Goal: Task Accomplishment & Management: Manage account settings

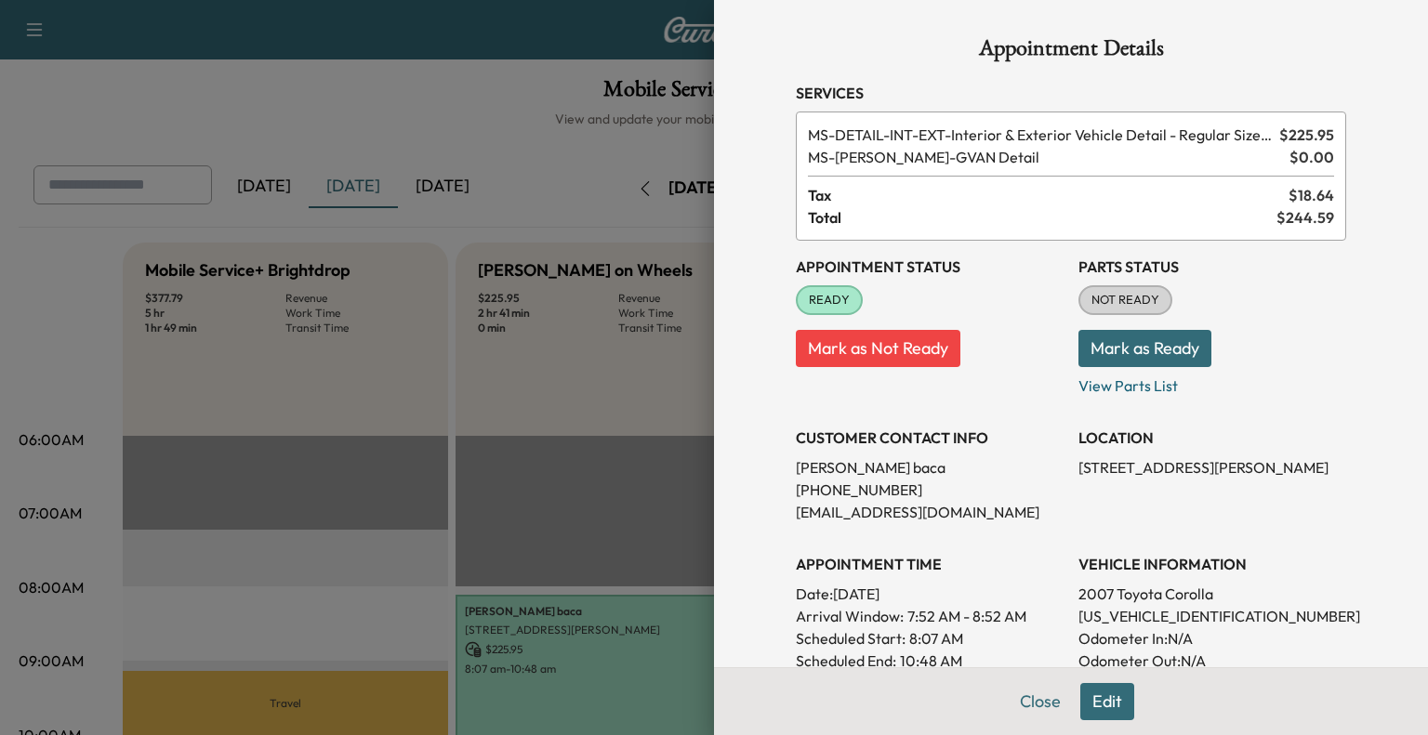
click at [449, 358] on div at bounding box center [714, 367] width 1428 height 735
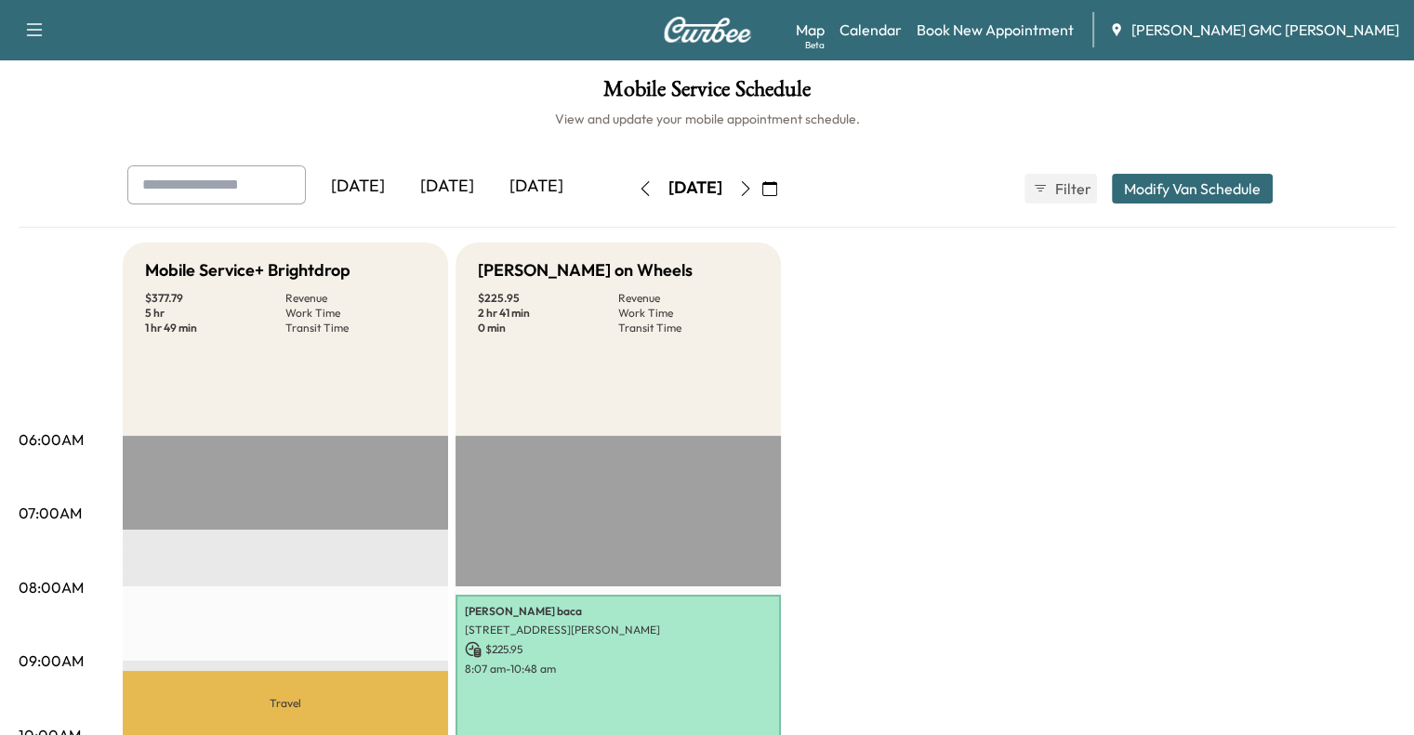
click at [403, 198] on div "[DATE]" at bounding box center [447, 186] width 89 height 43
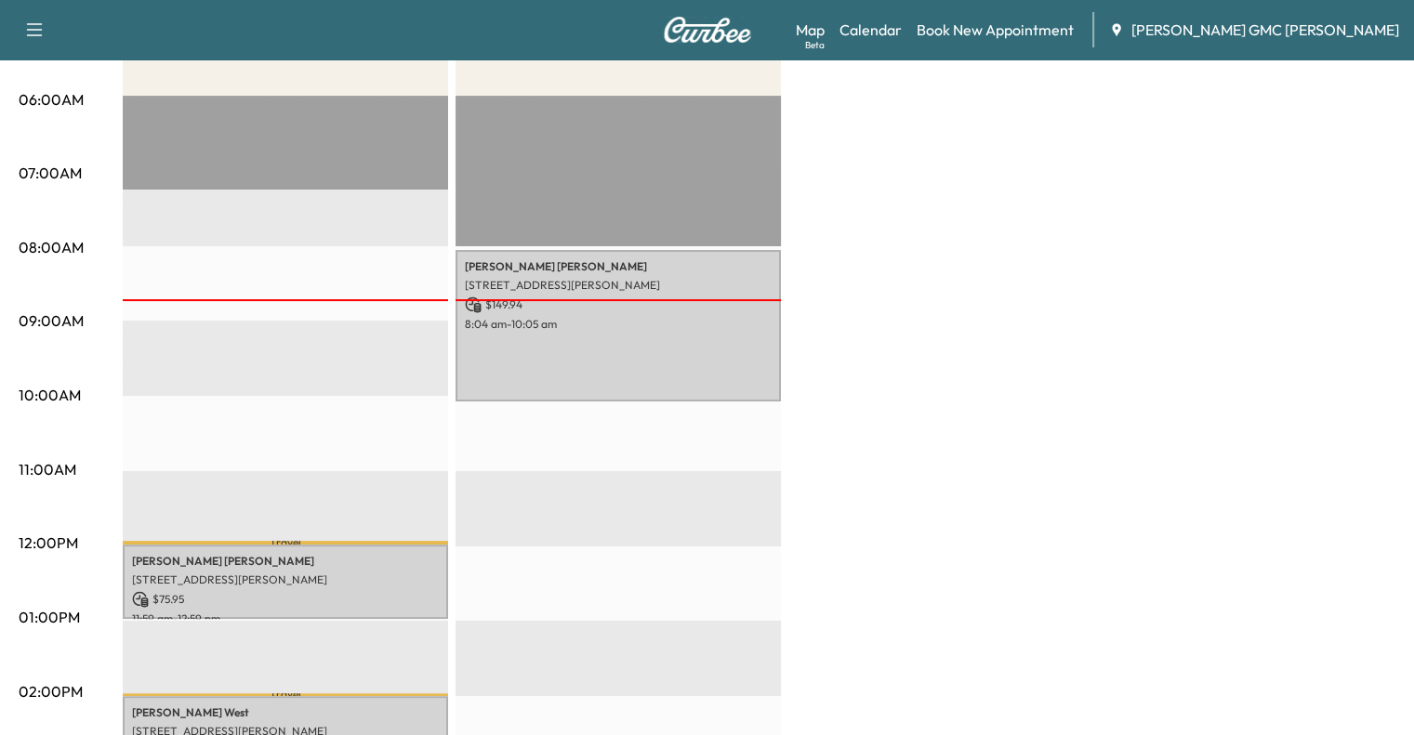
scroll to position [351, 0]
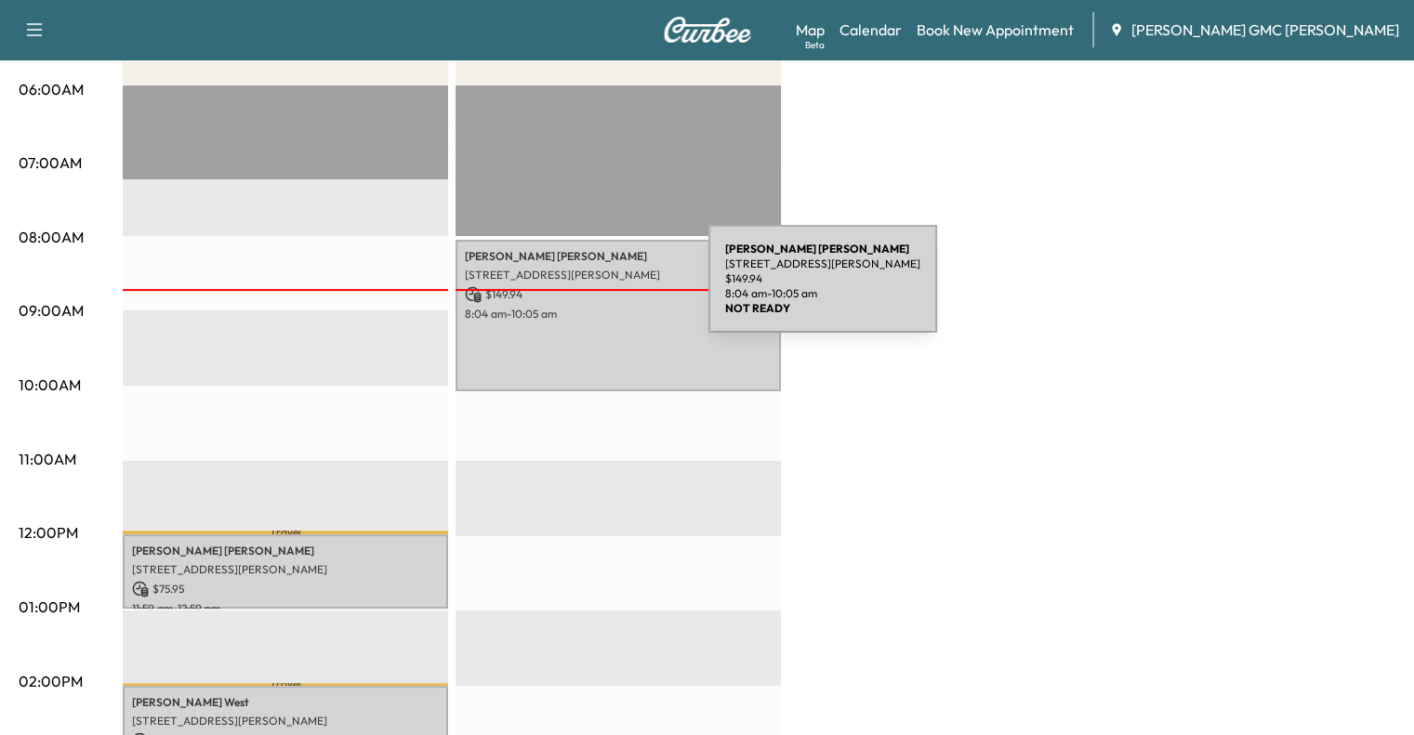
click at [569, 290] on p "$ 149.94" at bounding box center [618, 294] width 307 height 17
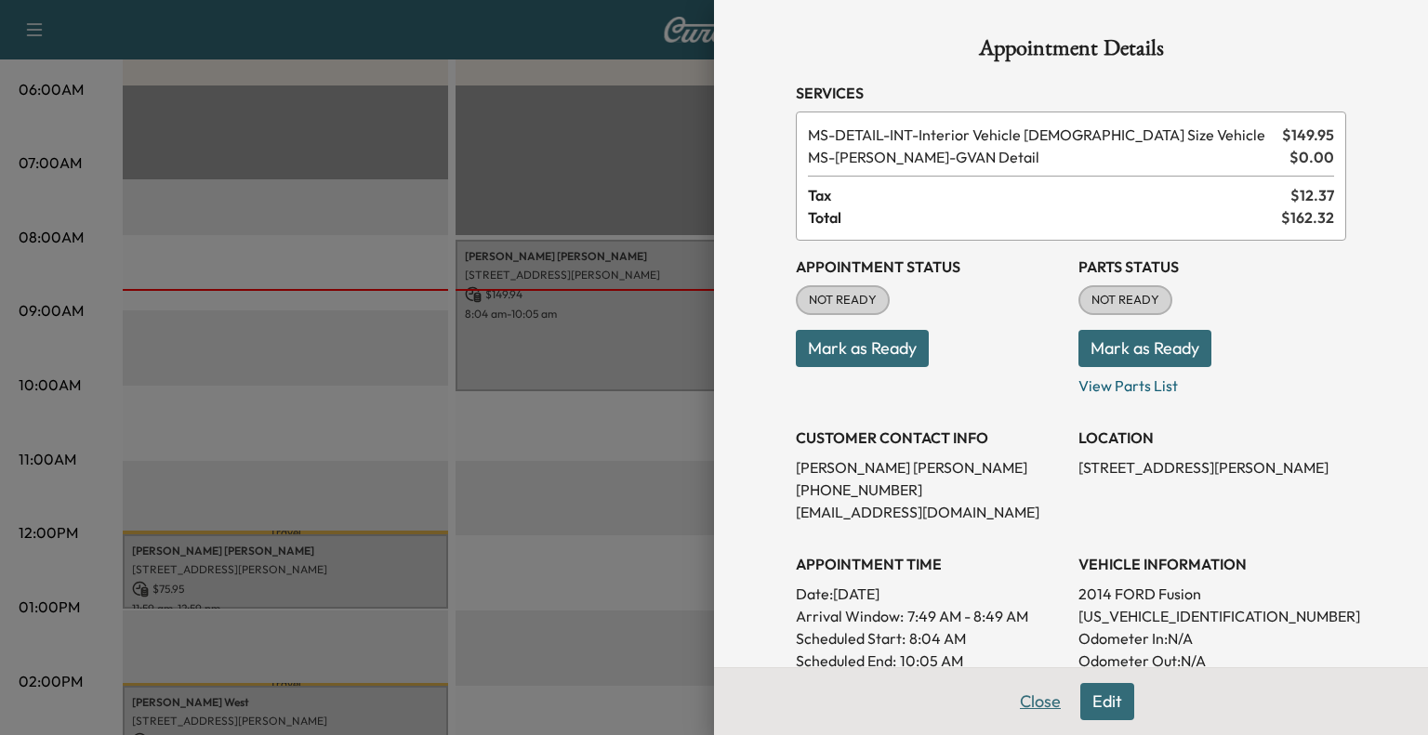
click at [1017, 704] on button "Close" at bounding box center [1040, 701] width 65 height 37
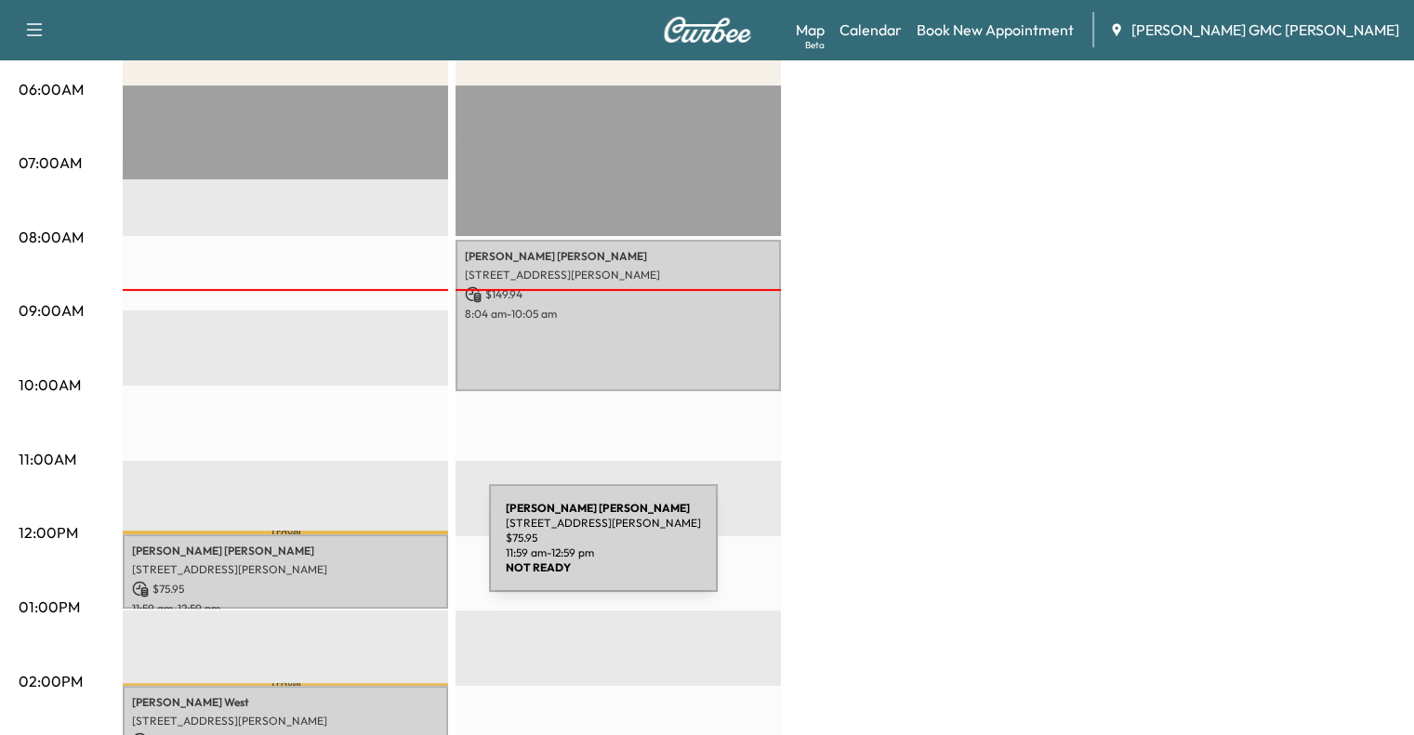
click at [350, 549] on p "[PERSON_NAME]" at bounding box center [285, 551] width 307 height 15
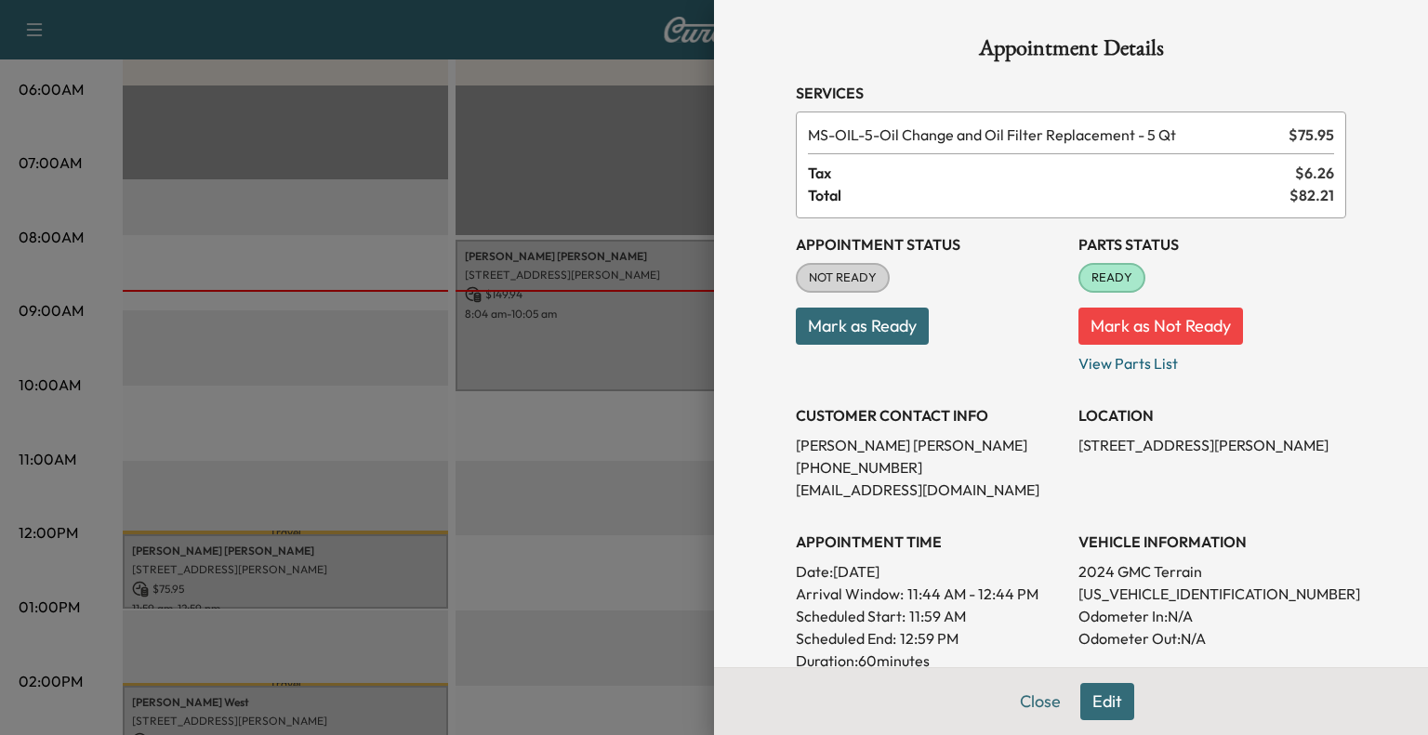
click at [324, 527] on div at bounding box center [714, 367] width 1428 height 735
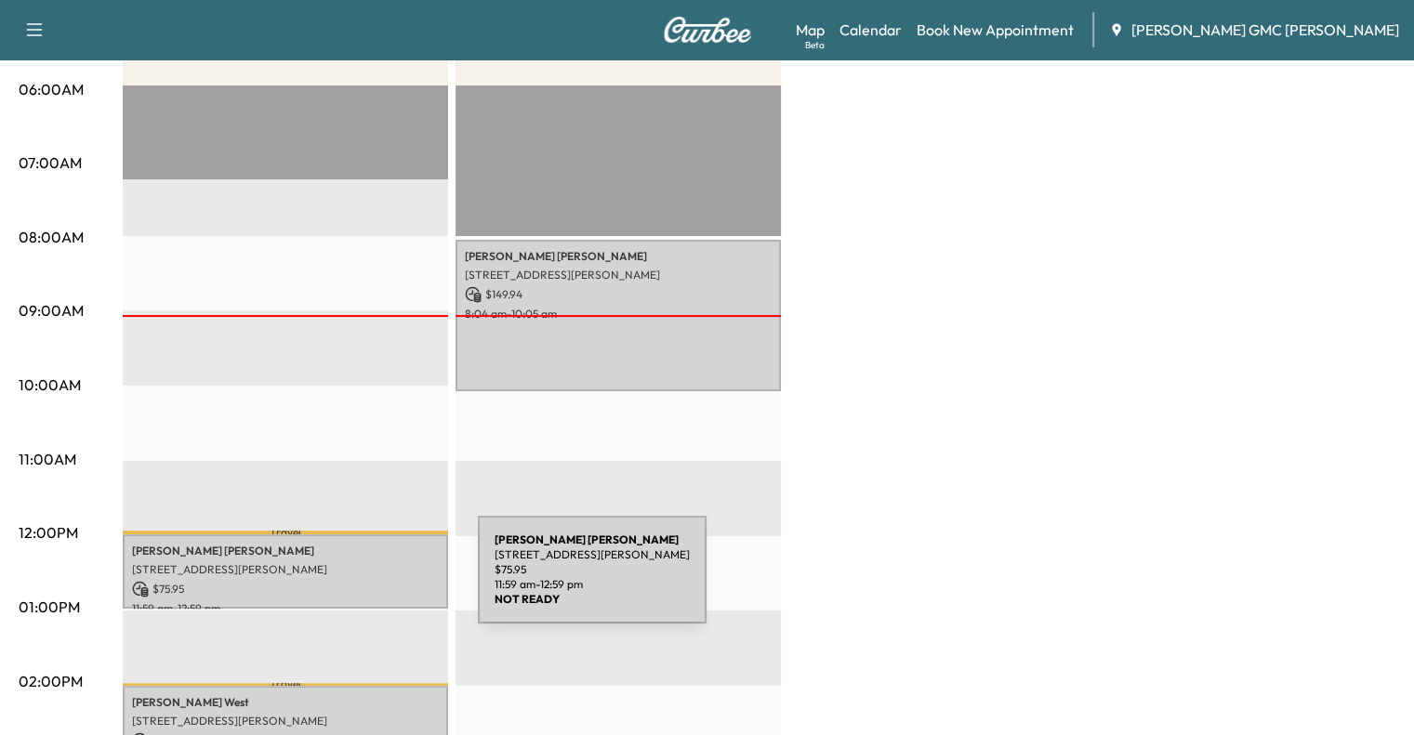
click at [338, 581] on p "$ 75.95" at bounding box center [285, 589] width 307 height 17
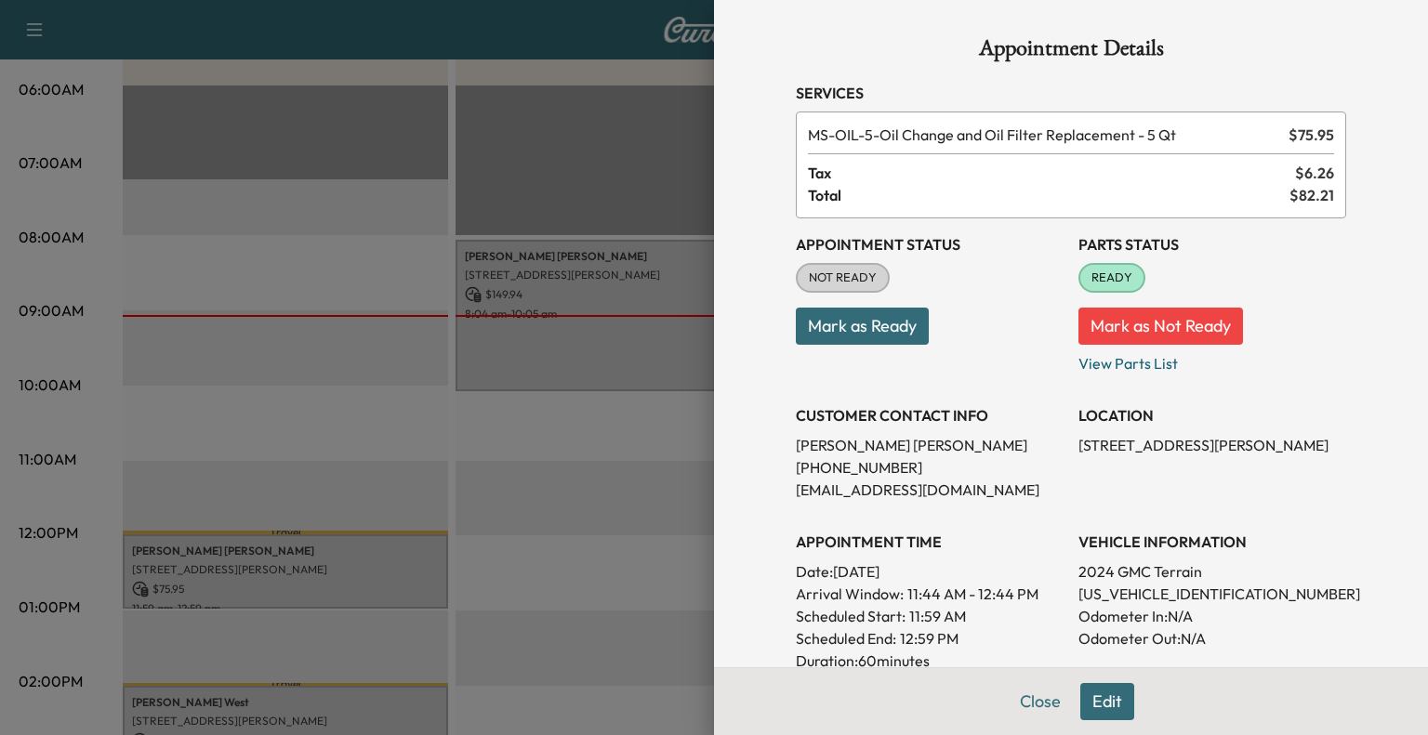
click at [847, 325] on button "Mark as Ready" at bounding box center [862, 326] width 133 height 37
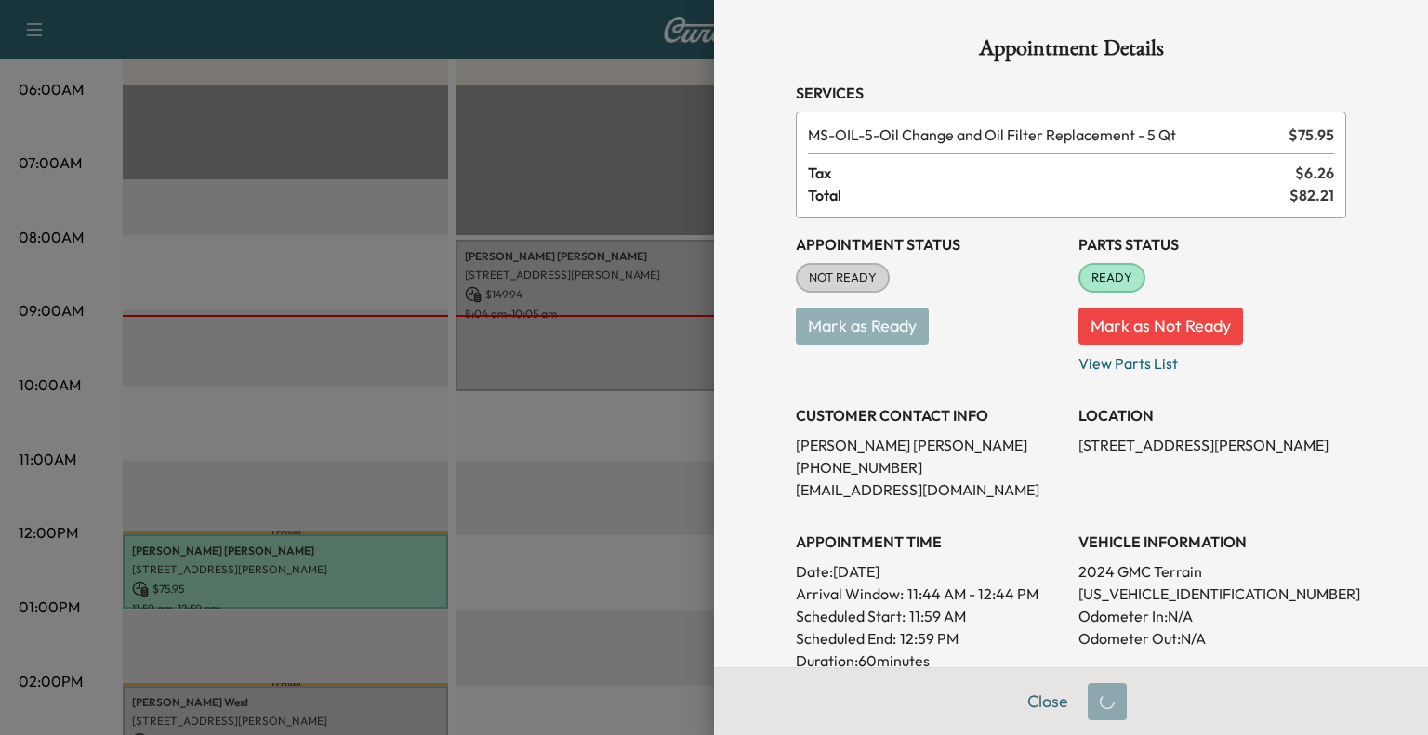
click at [612, 440] on div at bounding box center [714, 367] width 1428 height 735
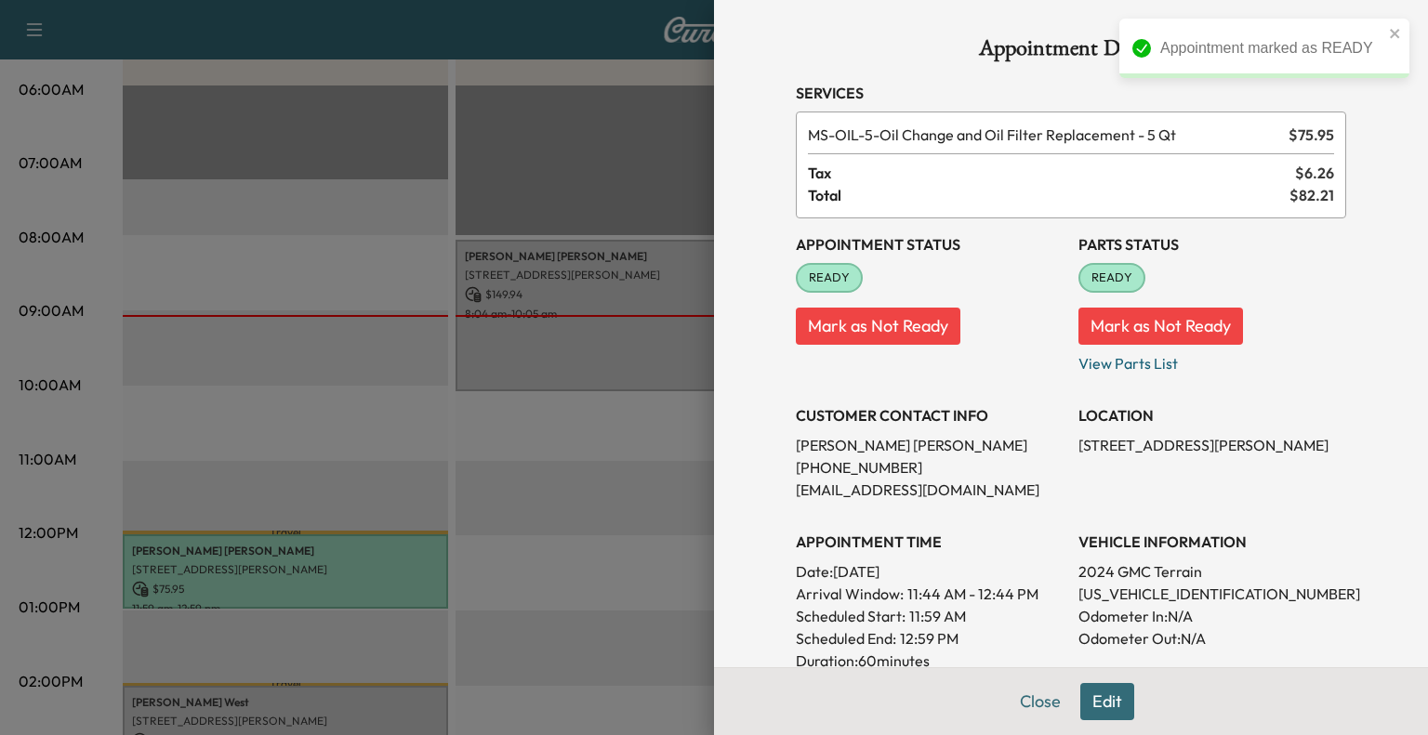
click at [612, 440] on div at bounding box center [714, 367] width 1428 height 735
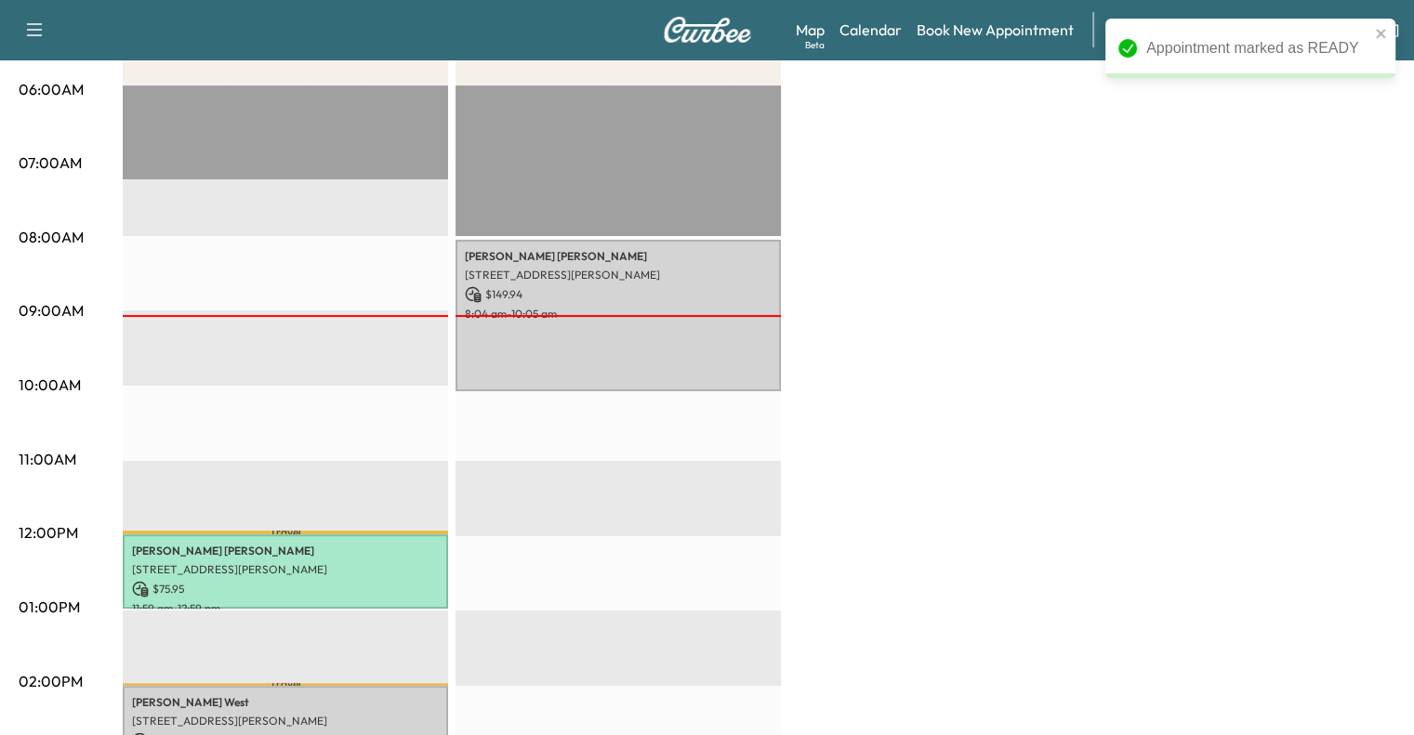
click at [612, 440] on div "[PERSON_NAME] [STREET_ADDRESS][PERSON_NAME] $ 149.94 8:04 am - 10:05 am EST Sta…" at bounding box center [618, 686] width 325 height 1201
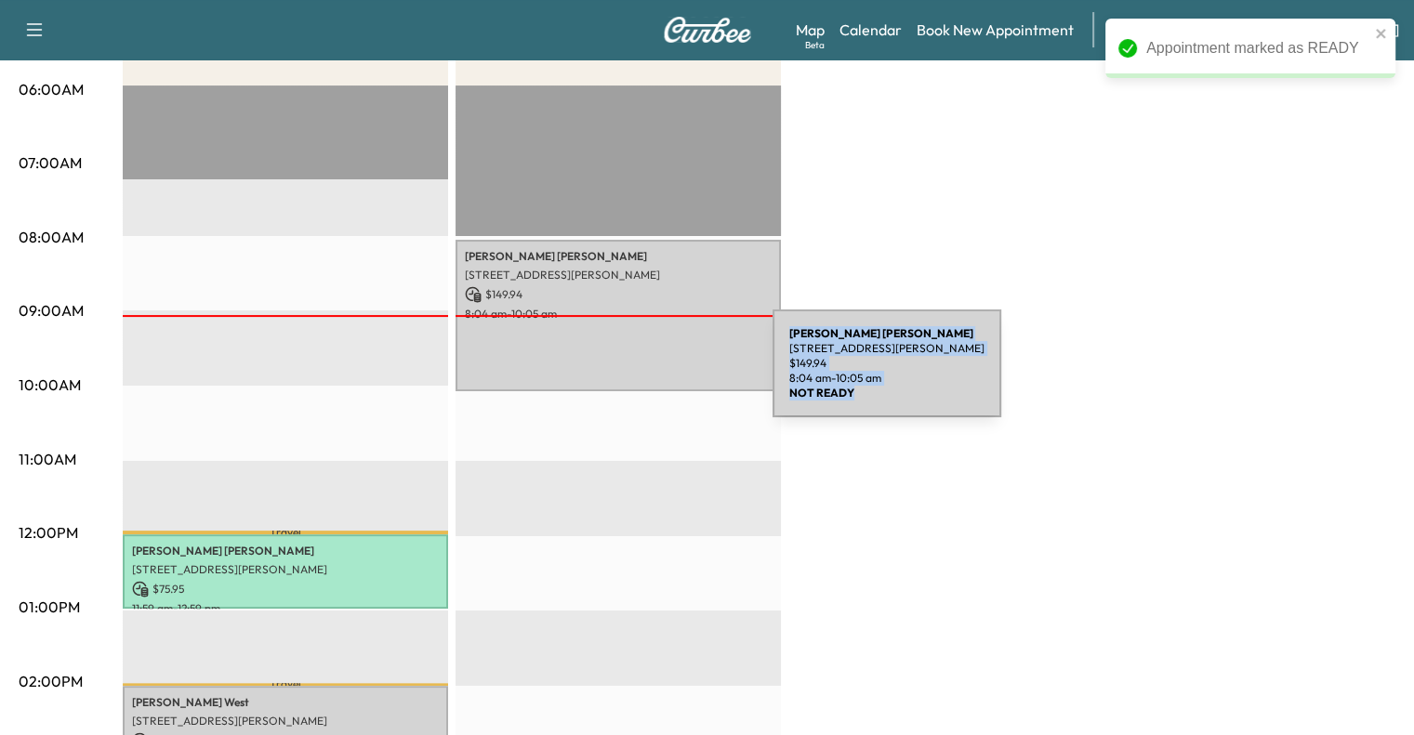
click at [633, 375] on div "[PERSON_NAME] [STREET_ADDRESS][PERSON_NAME] $ 149.94 8:04 am - 10:05 am" at bounding box center [618, 316] width 325 height 152
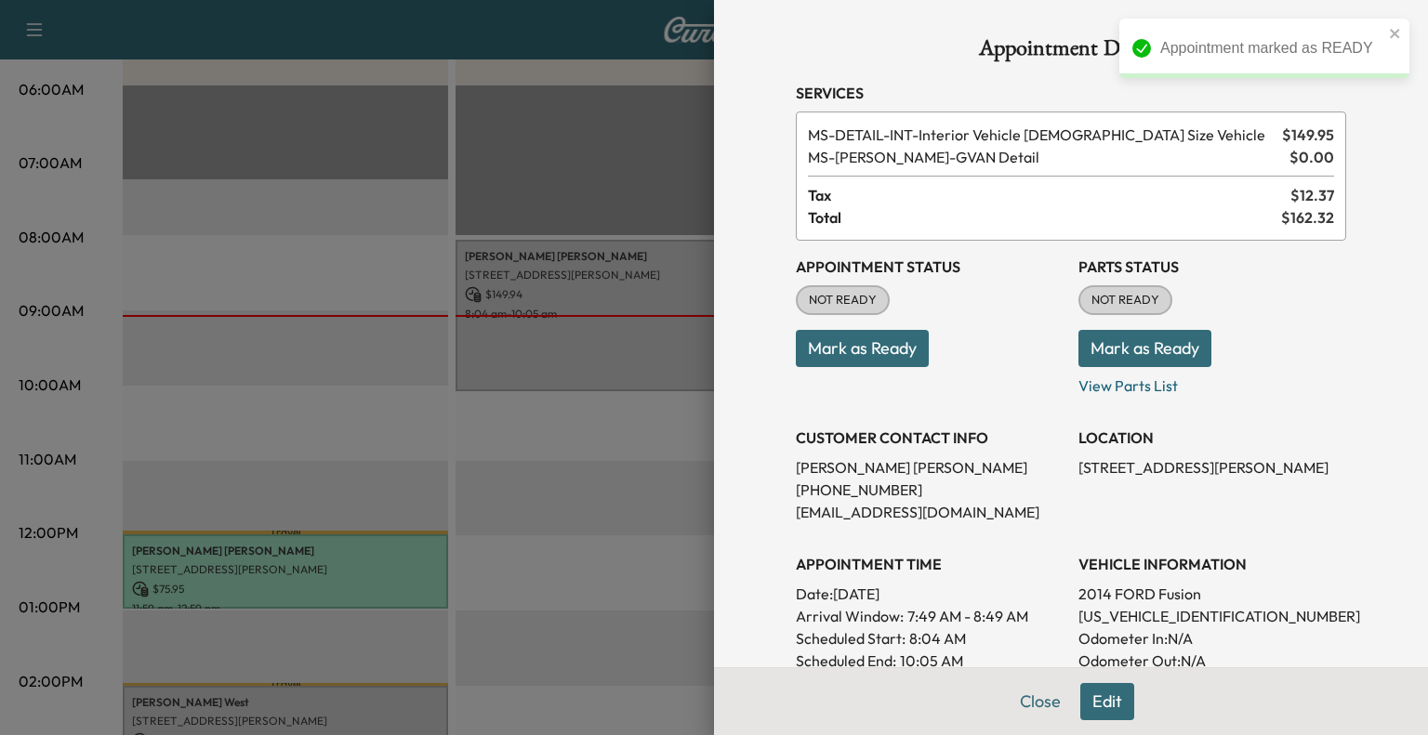
click at [803, 360] on button "Mark as Ready" at bounding box center [862, 348] width 133 height 37
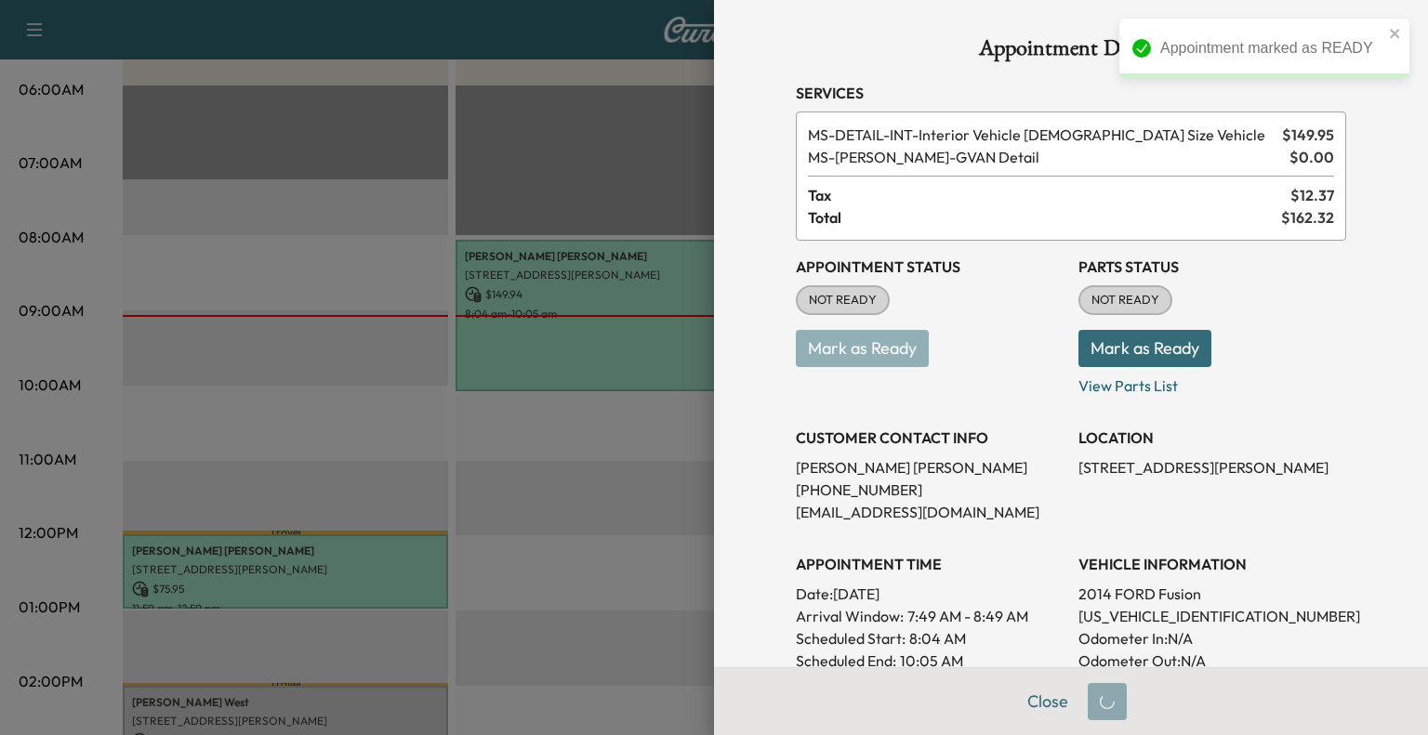
click at [624, 486] on div at bounding box center [714, 367] width 1428 height 735
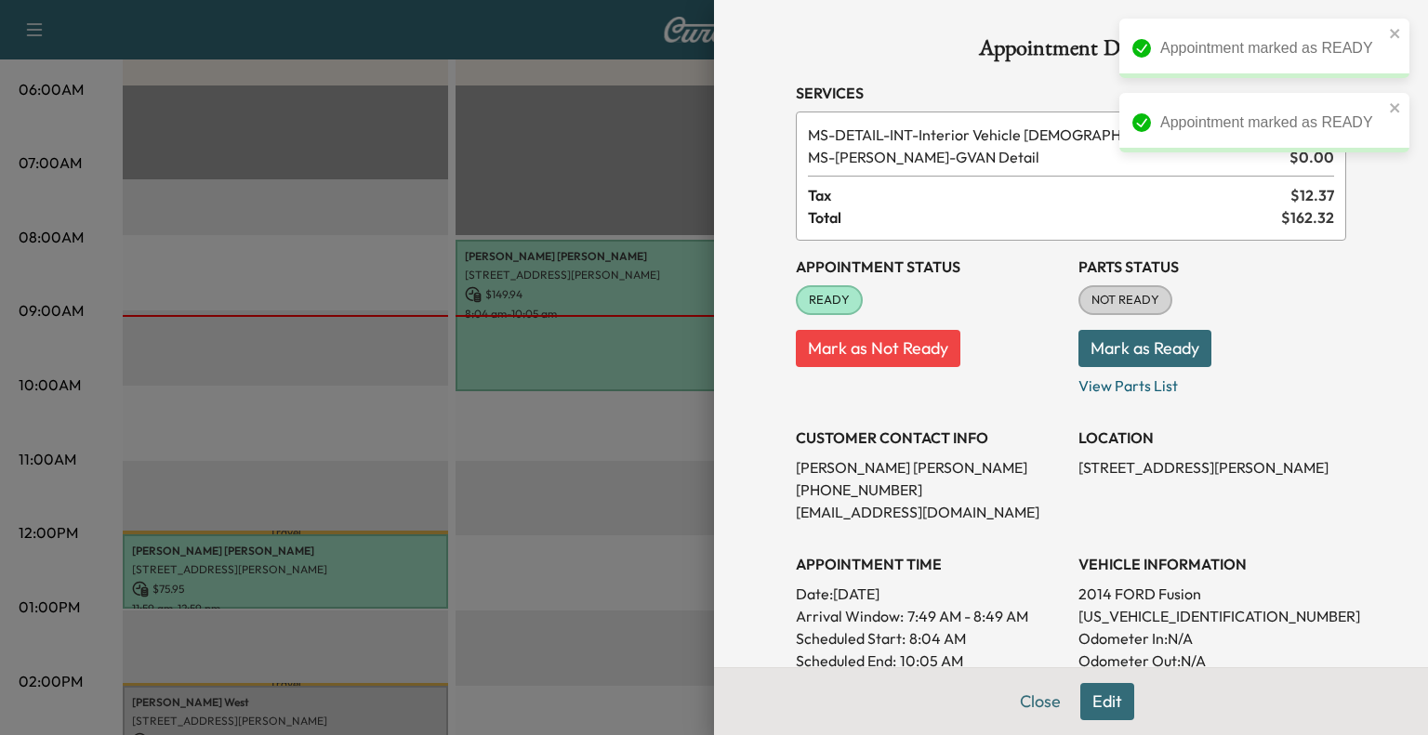
click at [624, 486] on div at bounding box center [714, 367] width 1428 height 735
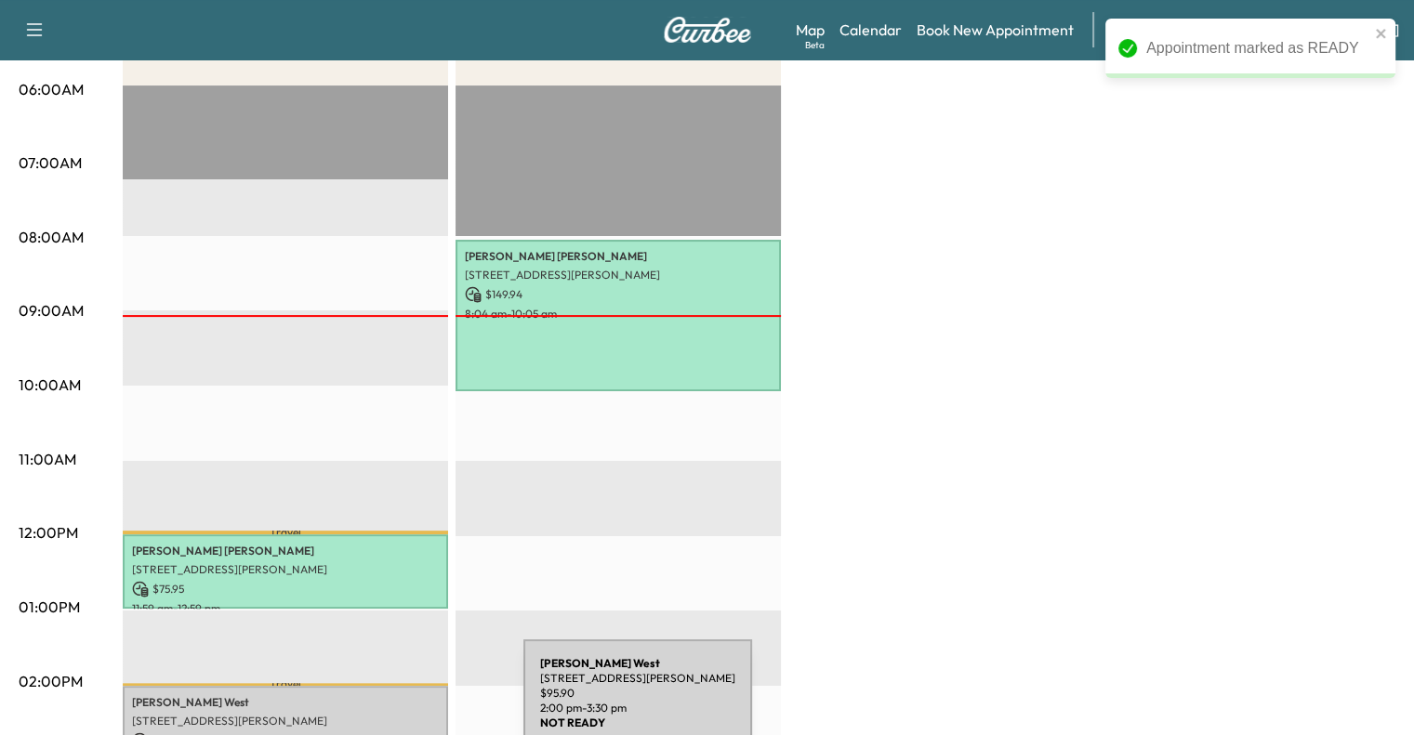
click at [384, 714] on p "[STREET_ADDRESS][PERSON_NAME]" at bounding box center [285, 721] width 307 height 15
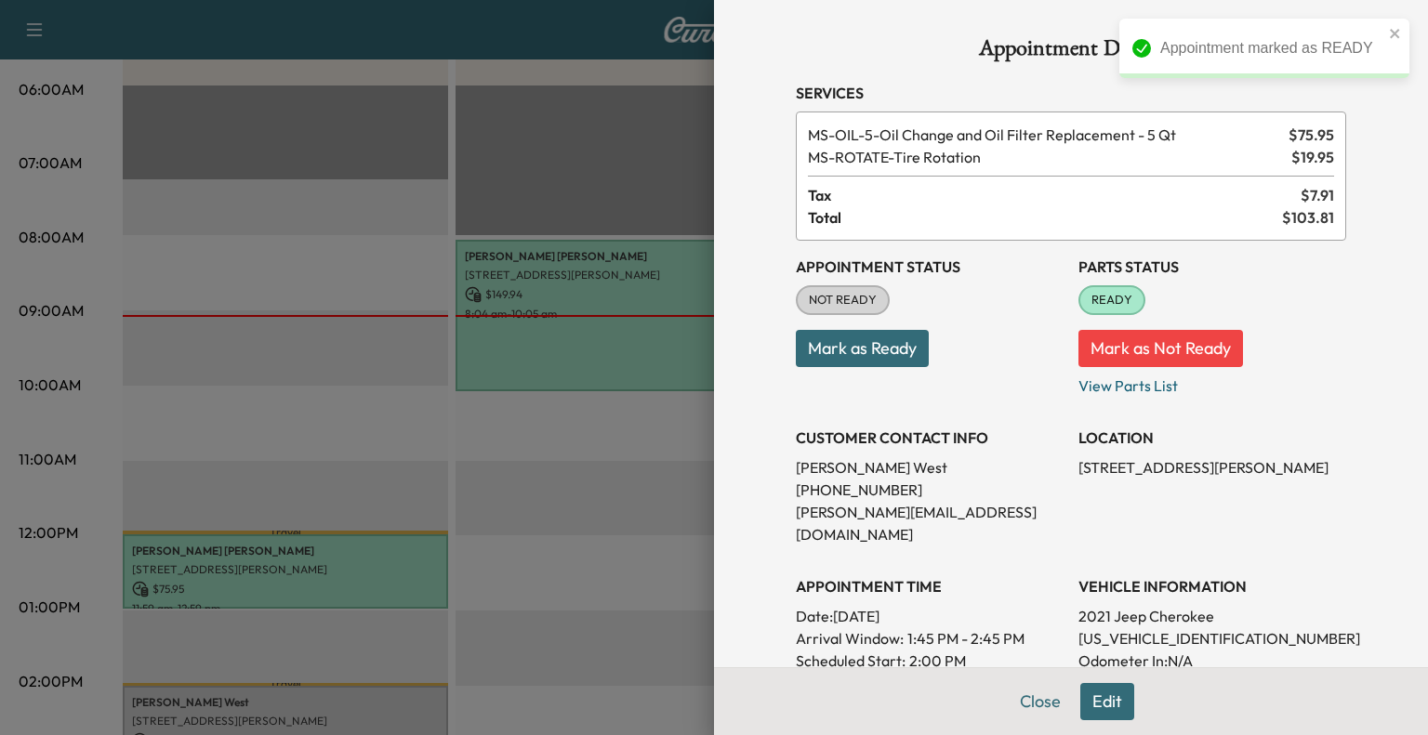
click at [856, 356] on button "Mark as Ready" at bounding box center [862, 348] width 133 height 37
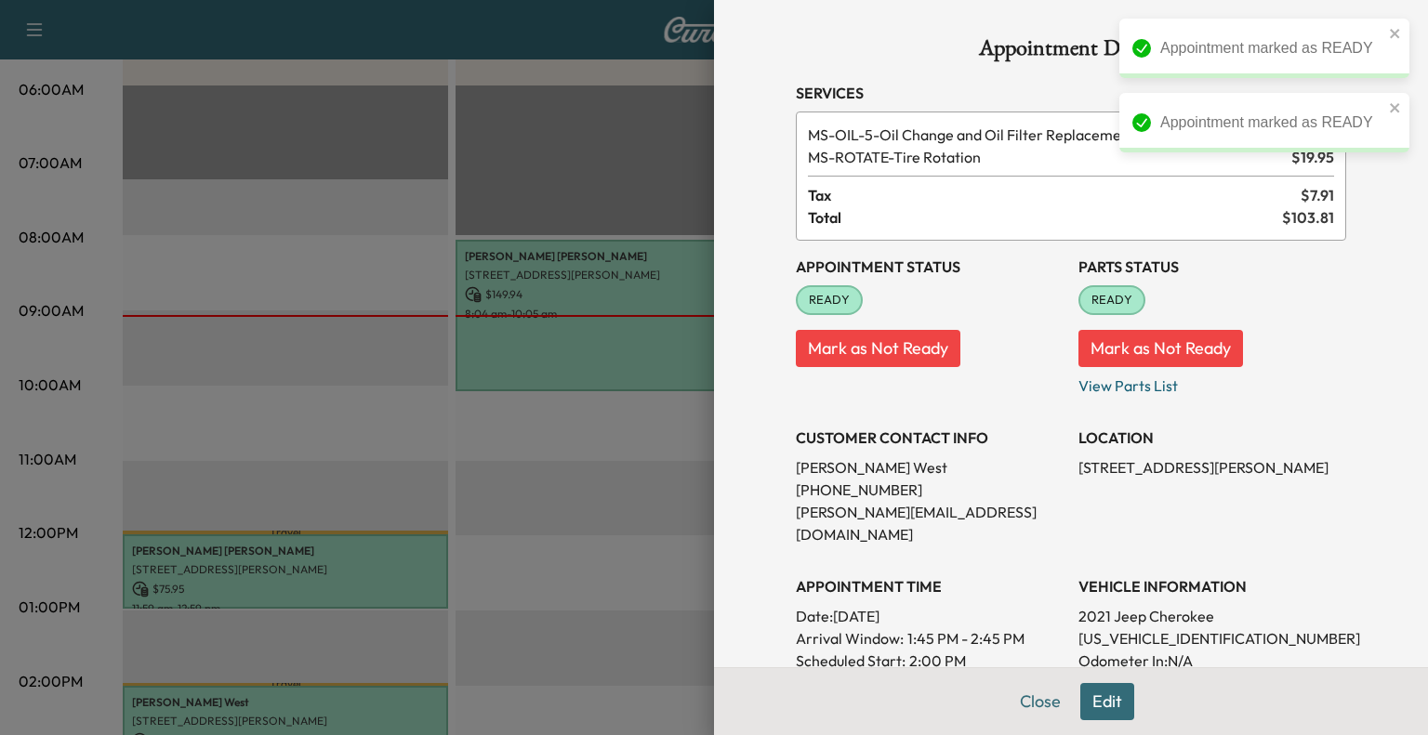
click at [669, 514] on div at bounding box center [714, 367] width 1428 height 735
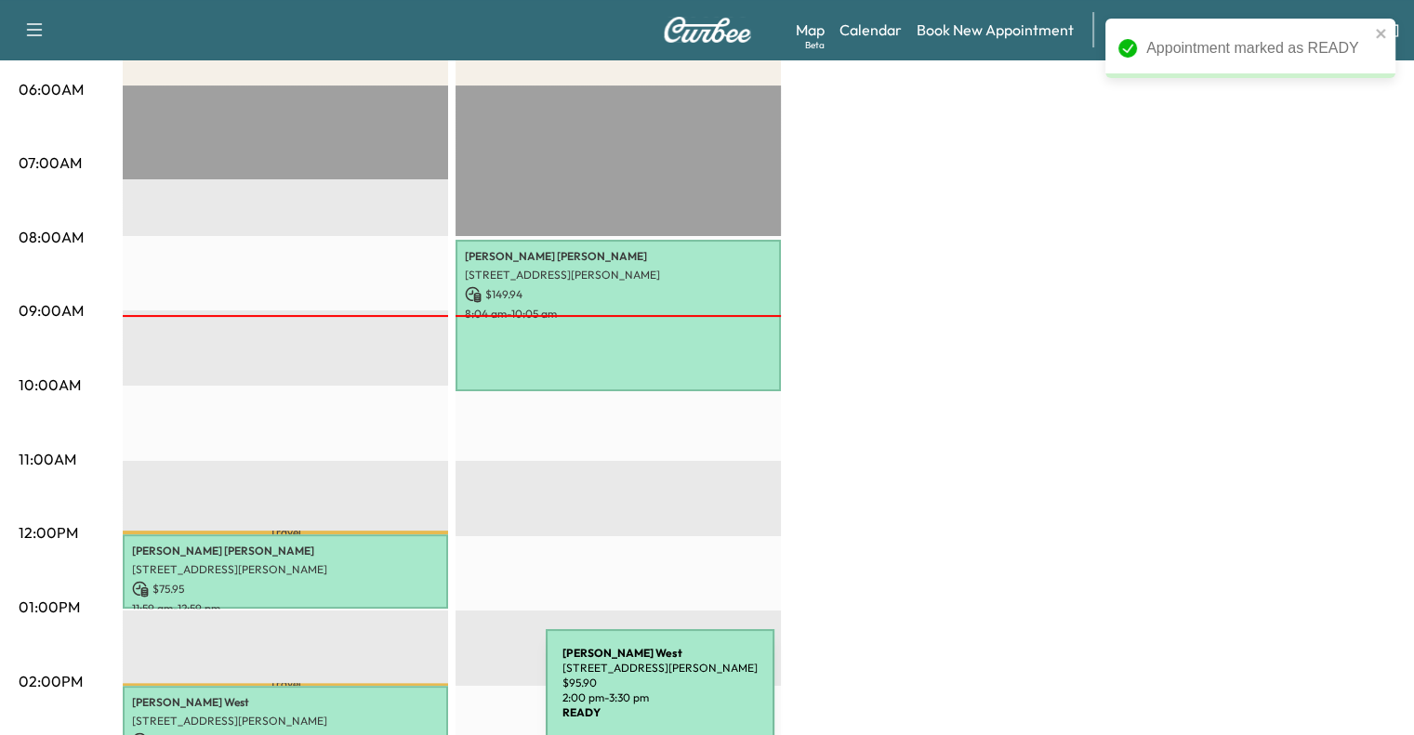
click at [406, 695] on p "[PERSON_NAME]" at bounding box center [285, 702] width 307 height 15
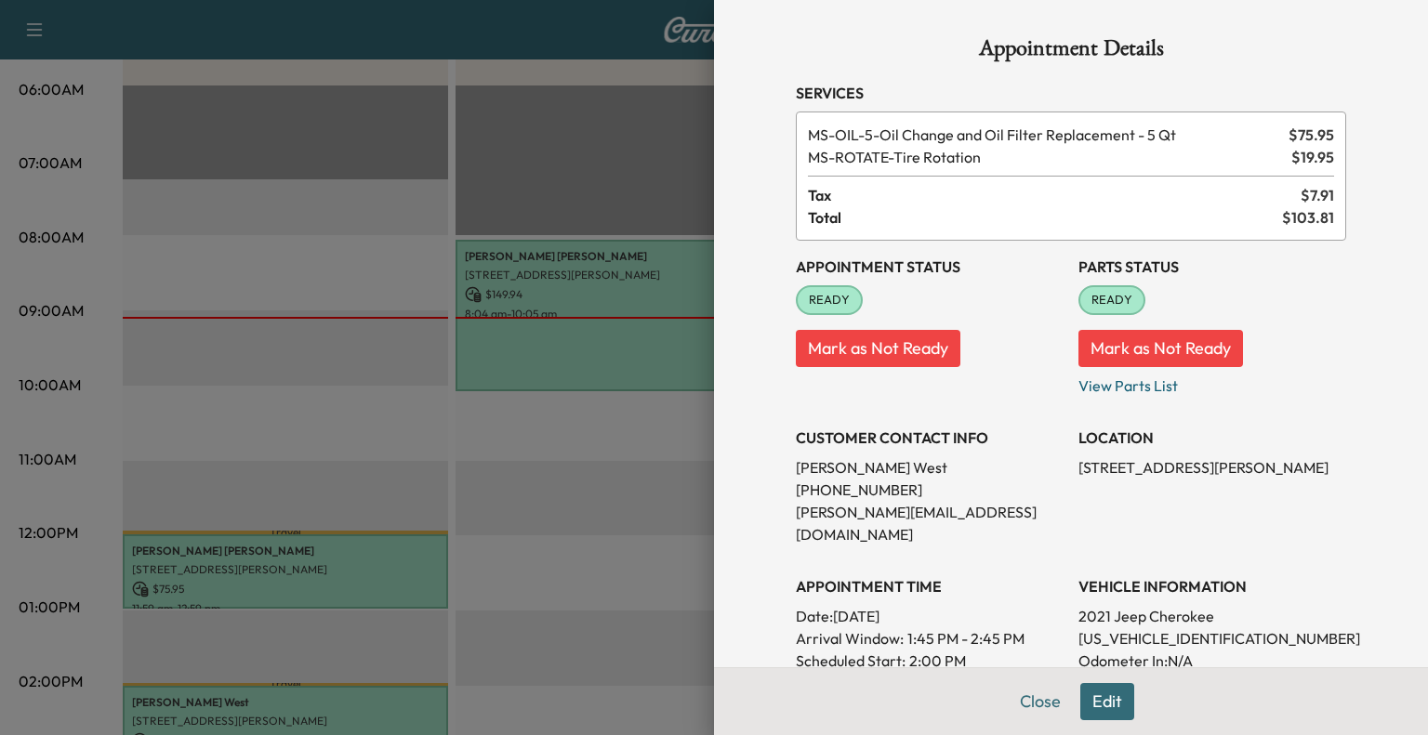
click at [614, 427] on div at bounding box center [714, 367] width 1428 height 735
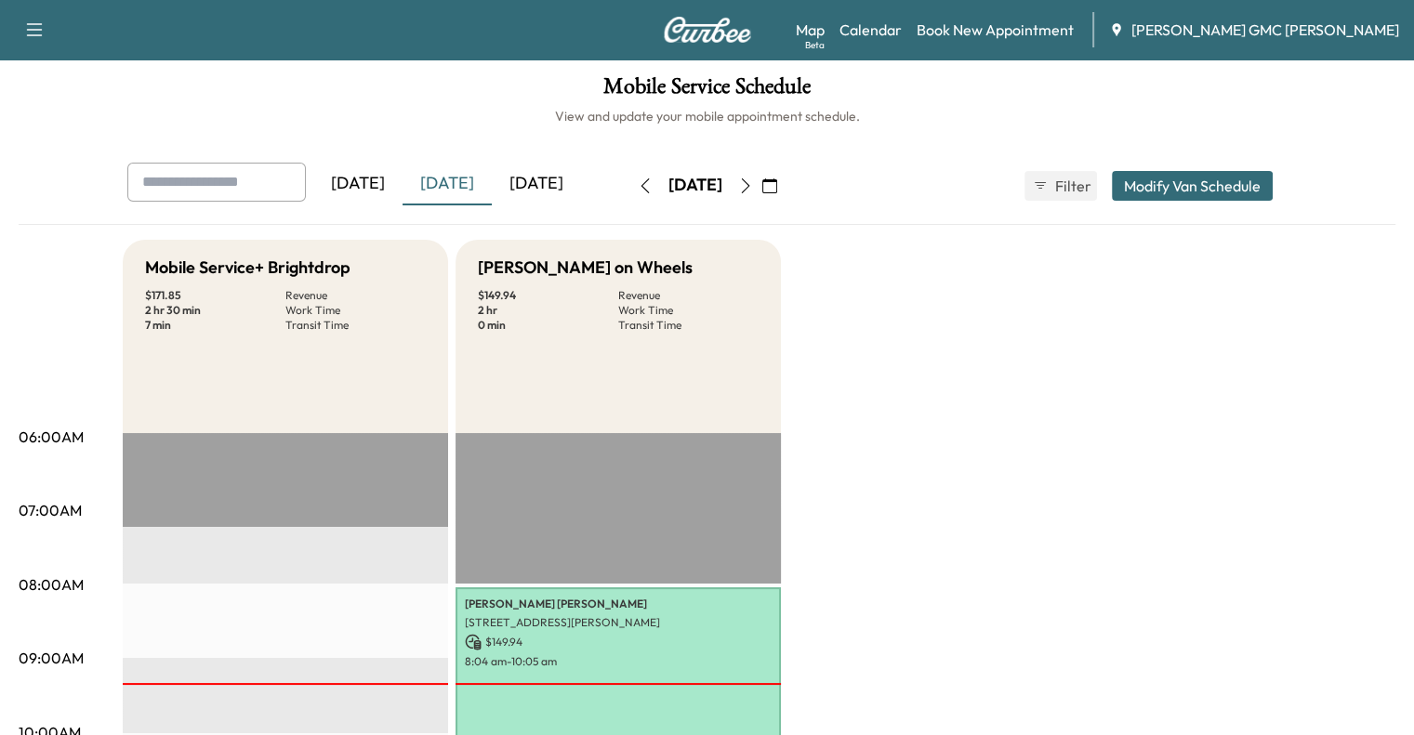
scroll to position [0, 0]
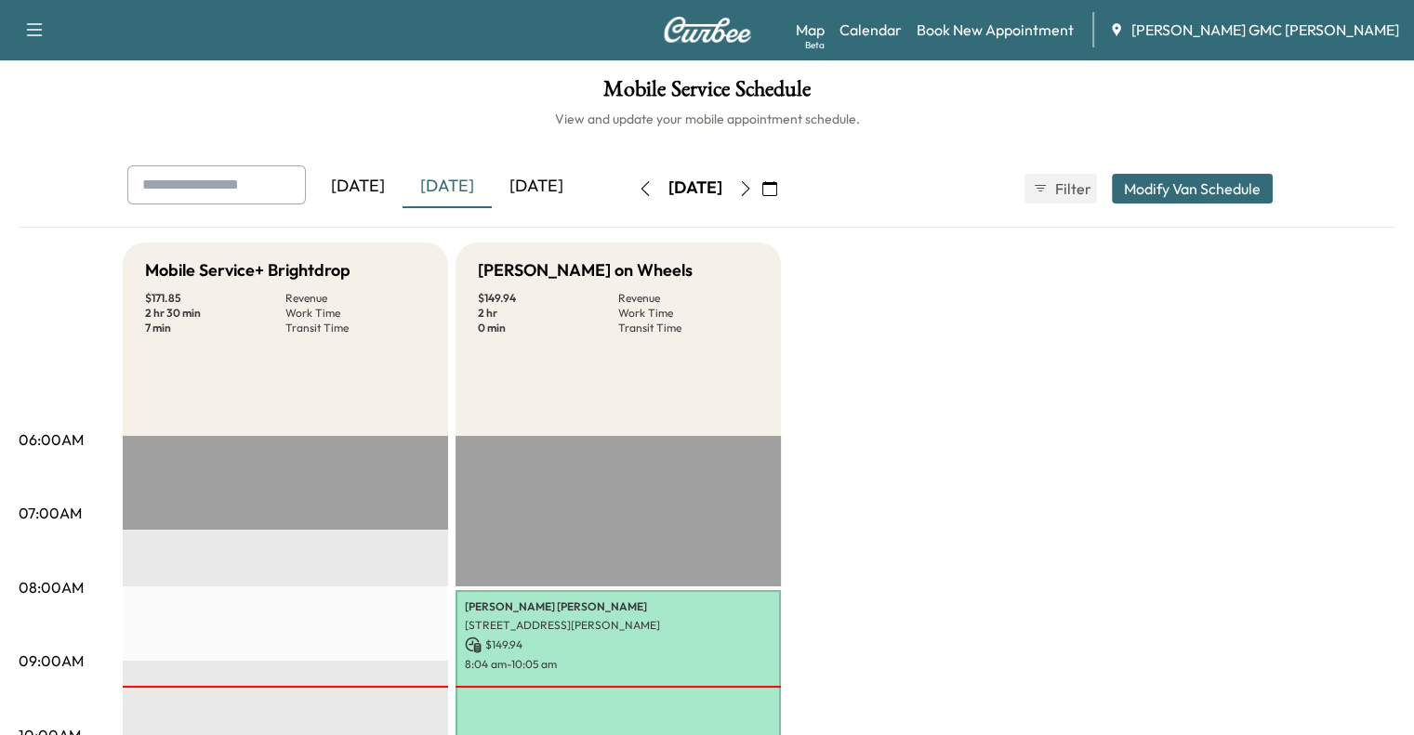
click at [761, 191] on button "button" at bounding box center [746, 189] width 32 height 30
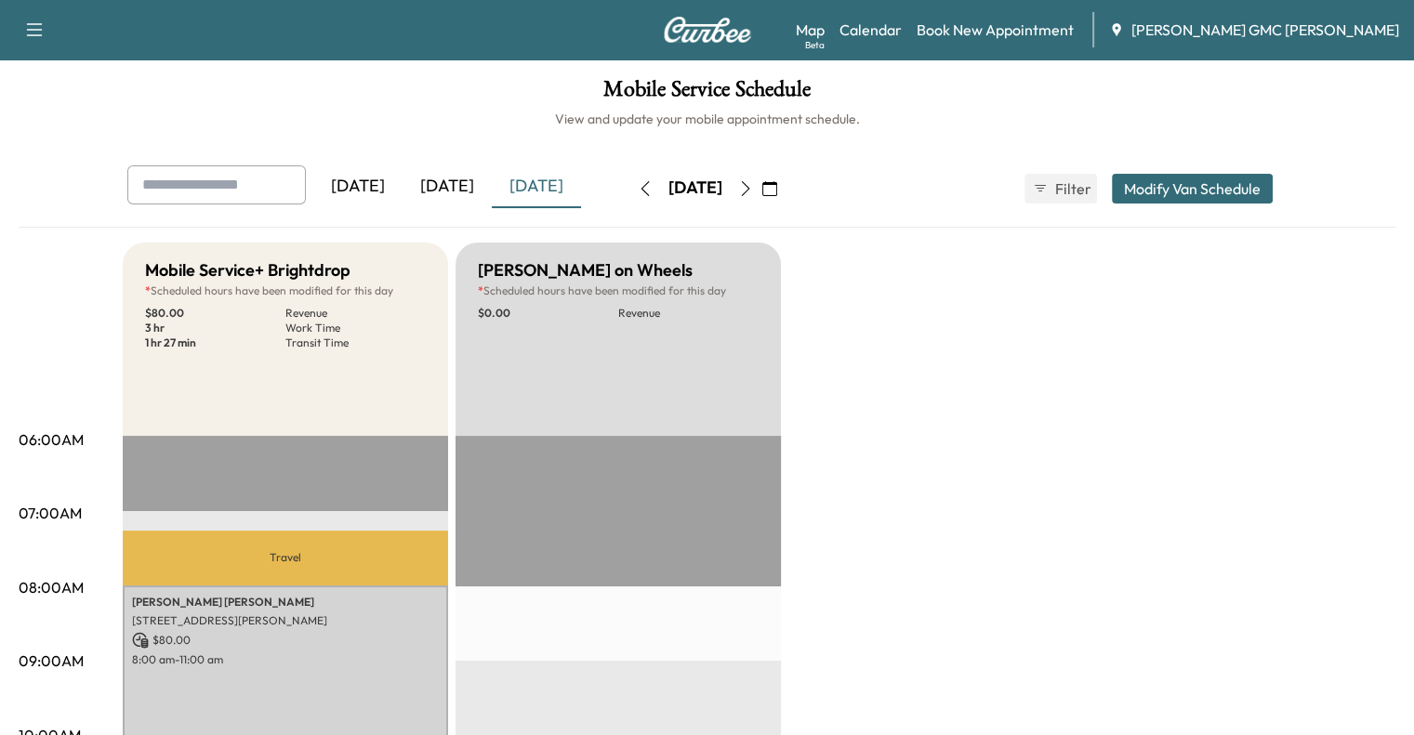
scroll to position [279, 0]
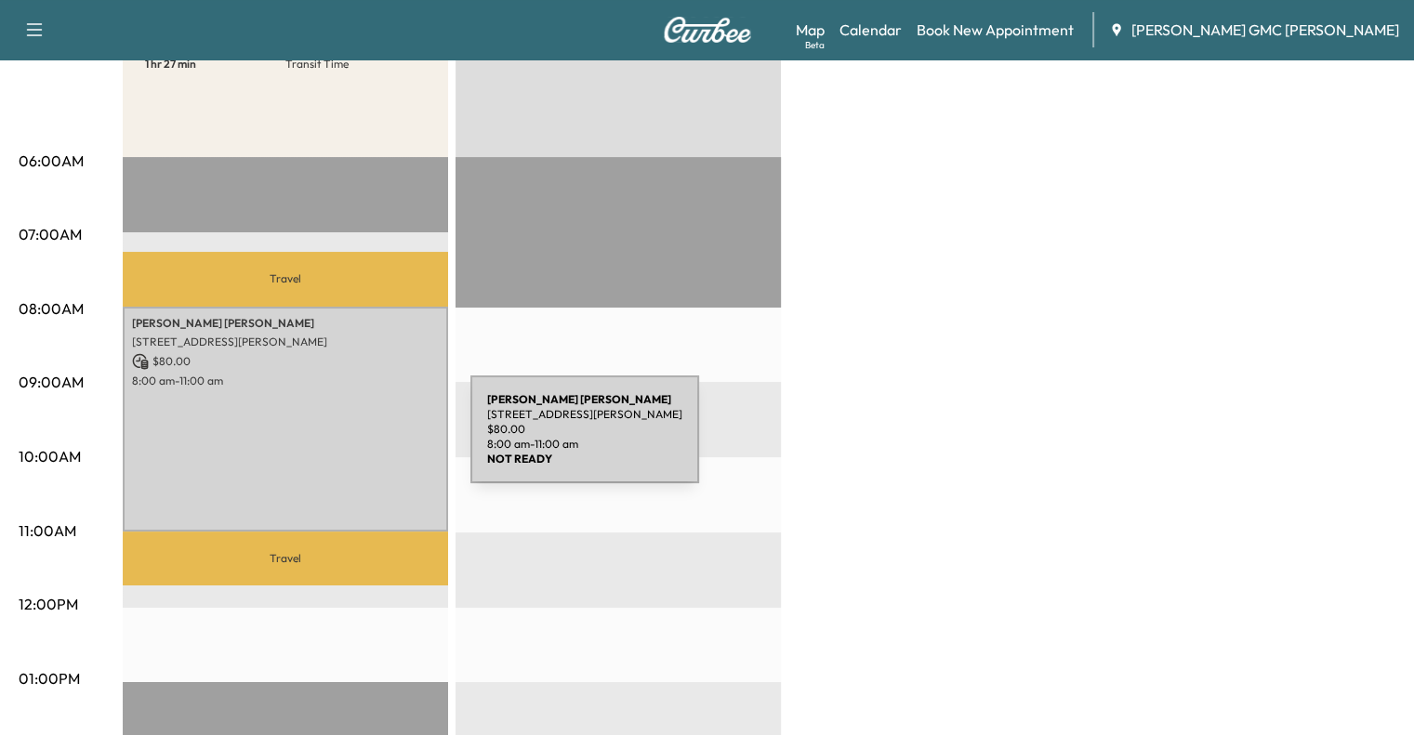
click at [331, 441] on div "[PERSON_NAME] [STREET_ADDRESS][PERSON_NAME] $ 80.00 8:00 am - 11:00 am" at bounding box center [285, 419] width 325 height 225
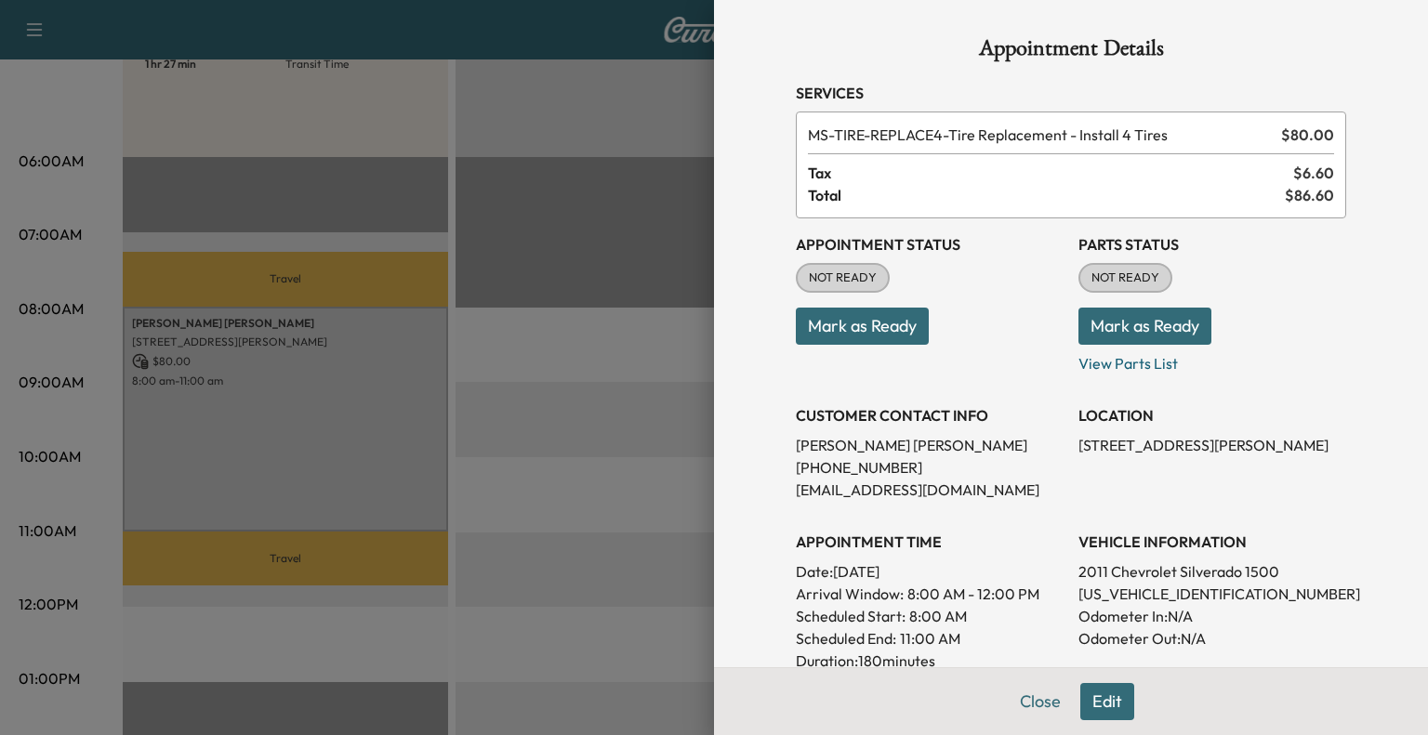
click at [573, 184] on div at bounding box center [714, 367] width 1428 height 735
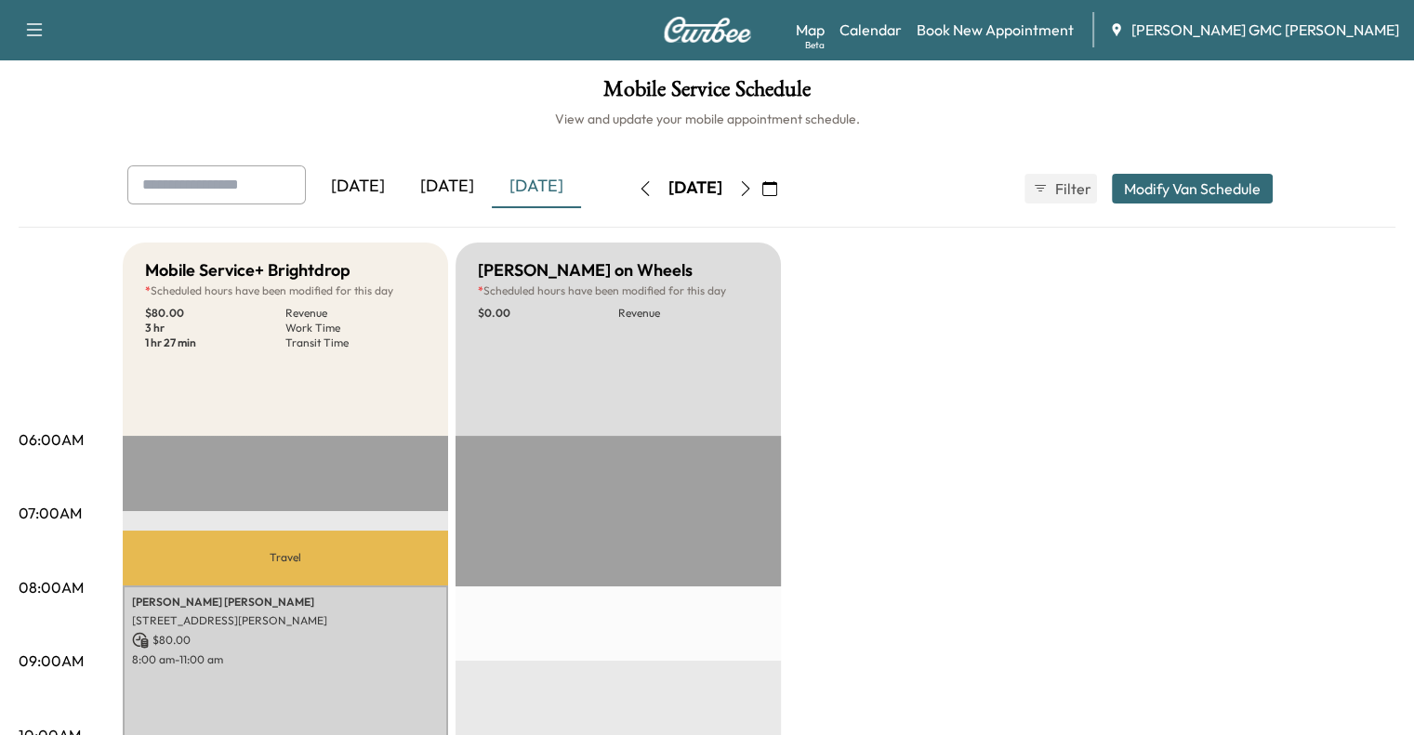
click at [403, 200] on div "[DATE]" at bounding box center [447, 186] width 89 height 43
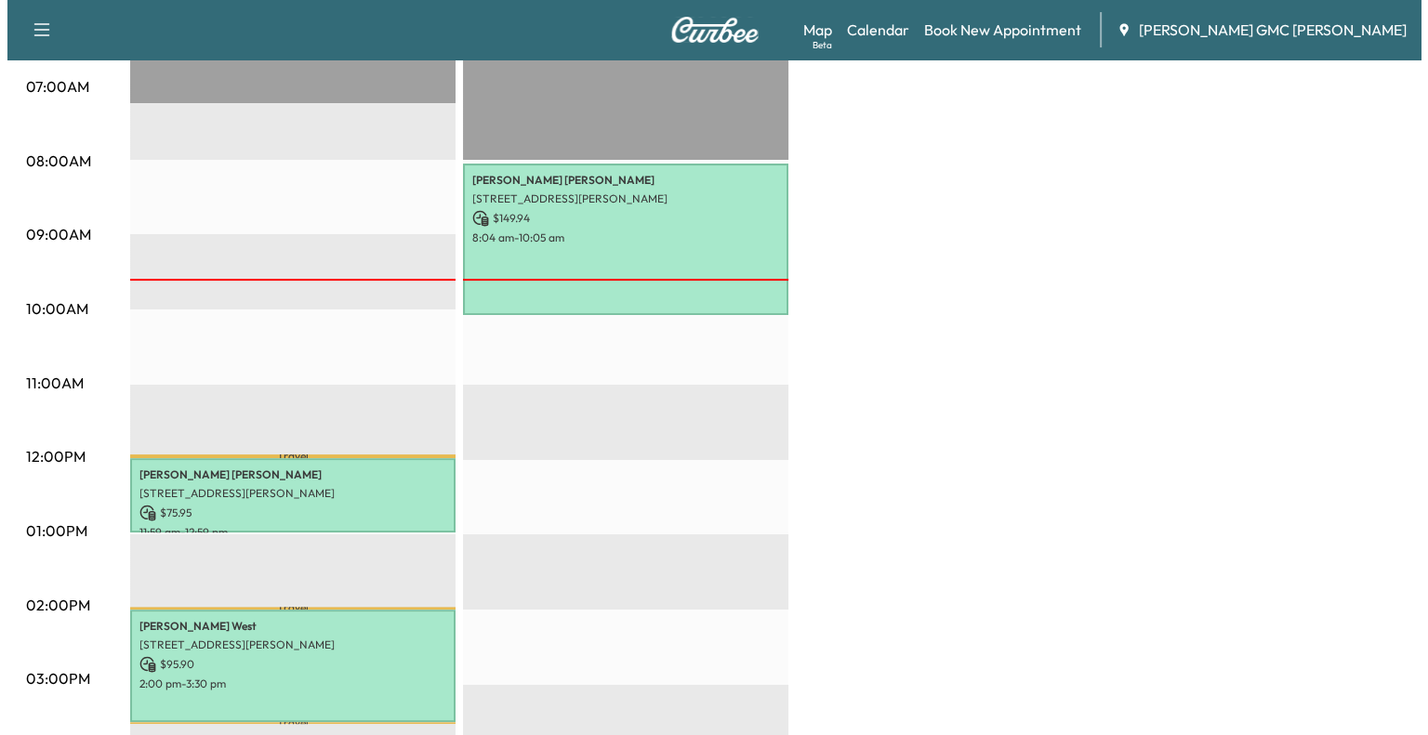
scroll to position [428, 0]
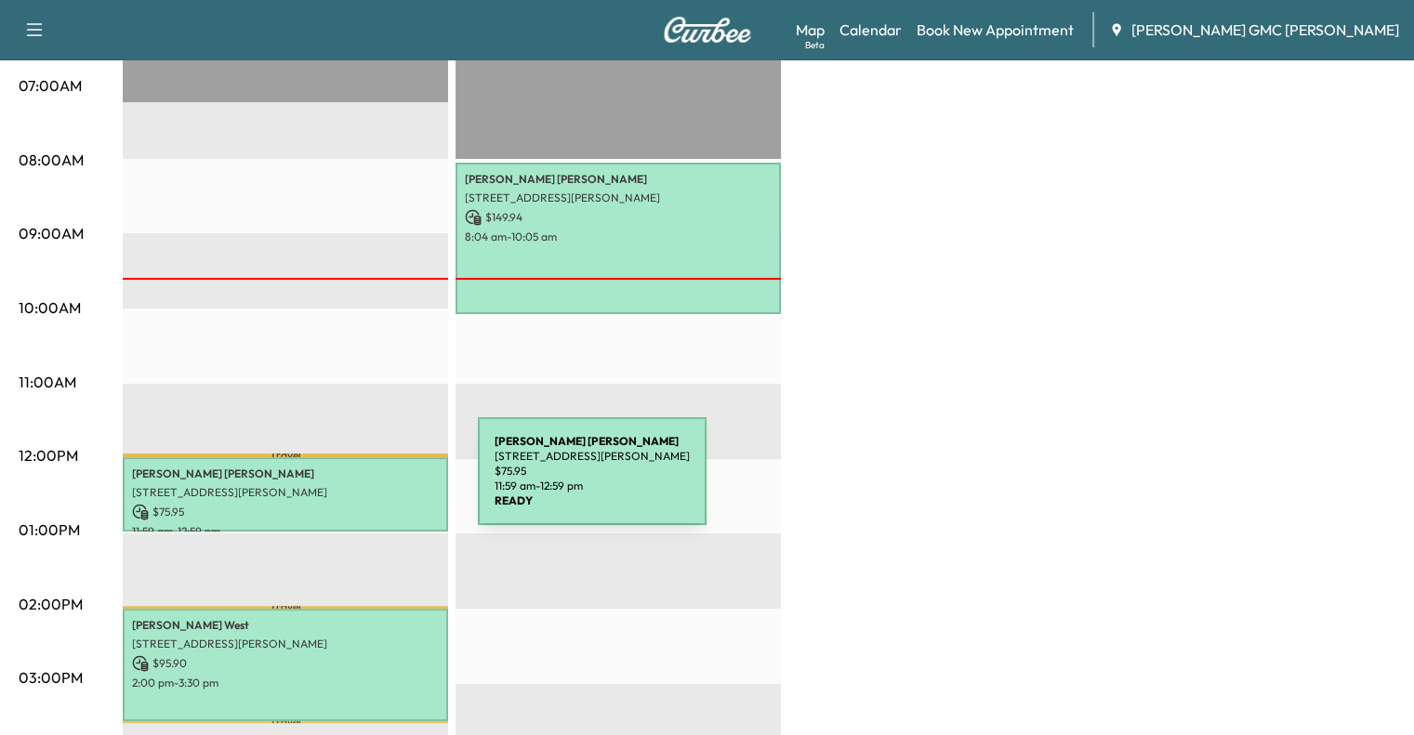
click at [338, 485] on p "[STREET_ADDRESS][PERSON_NAME]" at bounding box center [285, 492] width 307 height 15
